Goal: Contribute content: Add original content to the website for others to see

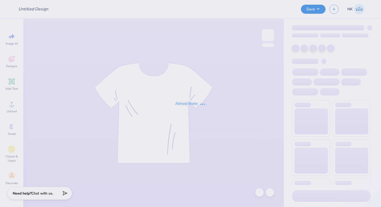
type input "Teddy bear sweatshirt 1"
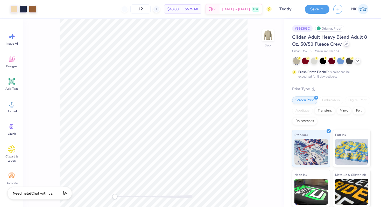
click at [347, 45] on div at bounding box center [347, 44] width 6 height 6
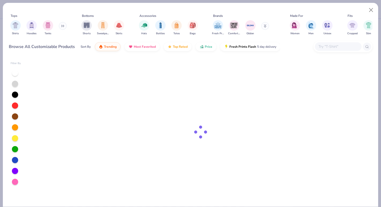
click at [326, 47] on input "text" at bounding box center [338, 47] width 40 height 6
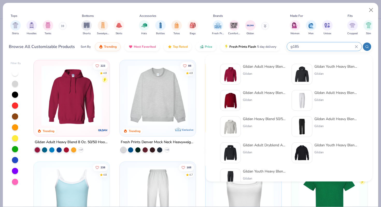
type input "g185"
click at [266, 65] on div "Gildan Adult Heavy Blend 8 Oz. 50/50 Hooded Sweatshirt" at bounding box center [265, 66] width 44 height 5
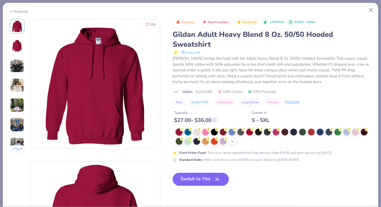
click at [232, 141] on polyline at bounding box center [233, 141] width 2 height 1
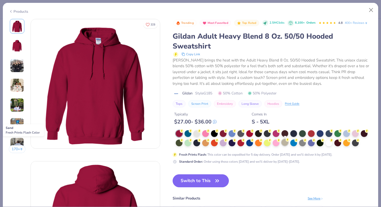
click at [285, 143] on div at bounding box center [285, 142] width 7 height 7
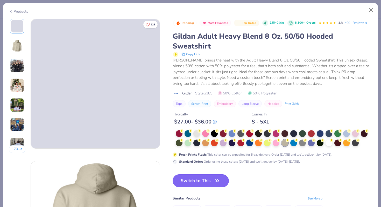
click at [209, 182] on button "Switch to This" at bounding box center [201, 180] width 56 height 13
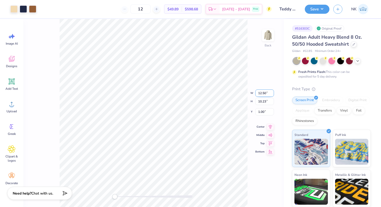
click at [264, 90] on input "12.50" at bounding box center [265, 93] width 19 height 7
type input "11.52"
type input "9.63"
type input "2.00"
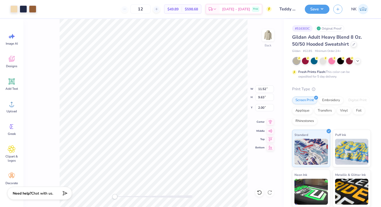
click at [270, 122] on icon at bounding box center [270, 122] width 3 height 4
click at [325, 10] on button "Save" at bounding box center [317, 8] width 25 height 9
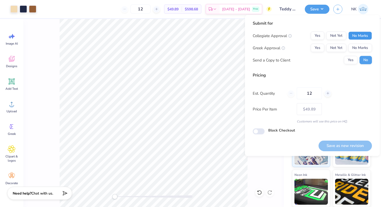
click at [362, 38] on button "No Marks" at bounding box center [361, 36] width 24 height 8
click at [321, 42] on div "Collegiate Approval Yes Not Yet No Marks Greek Approval Yes Not Yet No Marks Se…" at bounding box center [312, 48] width 119 height 33
click at [315, 52] on div "Collegiate Approval Yes Not Yet No Marks Greek Approval Yes Not Yet No Marks Se…" at bounding box center [312, 48] width 119 height 33
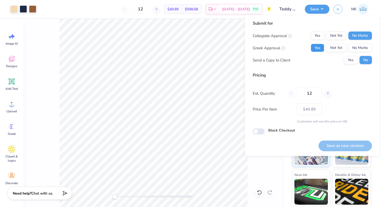
click at [317, 49] on button "Yes" at bounding box center [317, 48] width 13 height 8
click at [356, 144] on button "Save as new revision" at bounding box center [345, 145] width 53 height 11
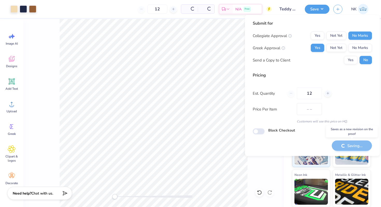
type input "$49.89"
